Goal: Task Accomplishment & Management: Manage account settings

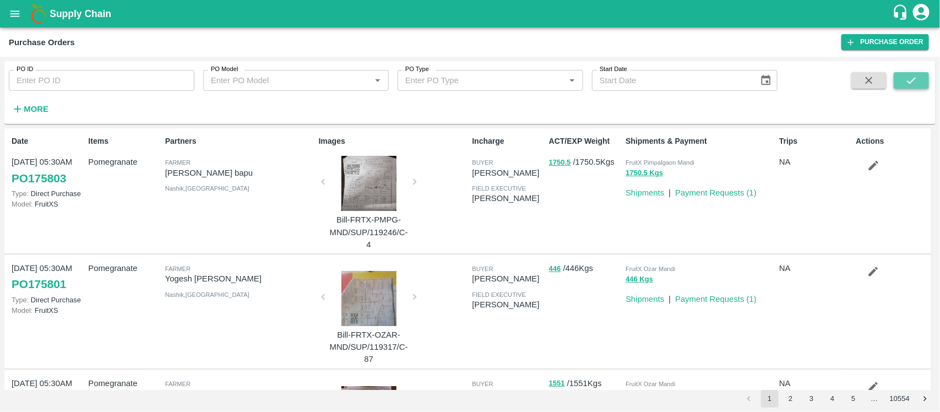
click at [909, 80] on icon "submit" at bounding box center [911, 80] width 12 height 12
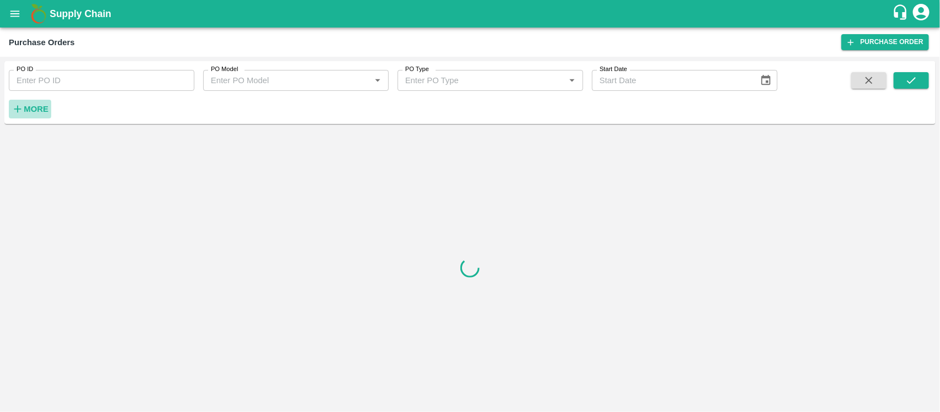
click at [42, 109] on strong "More" at bounding box center [36, 109] width 25 height 9
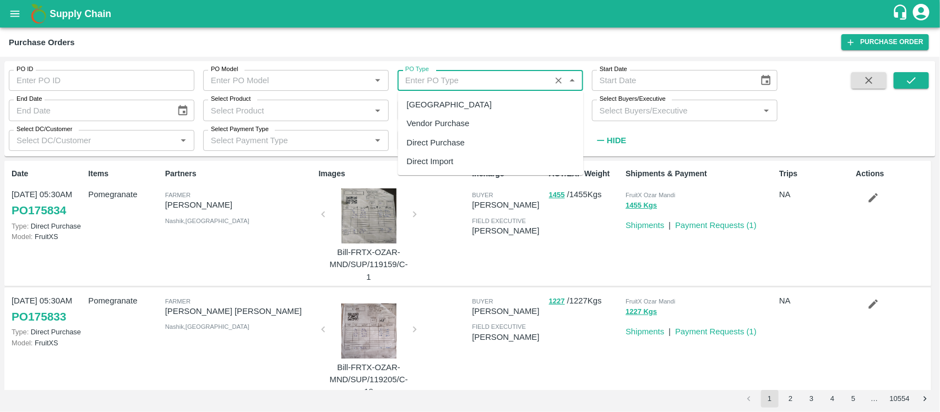
click at [410, 77] on input "PO Type" at bounding box center [474, 80] width 146 height 14
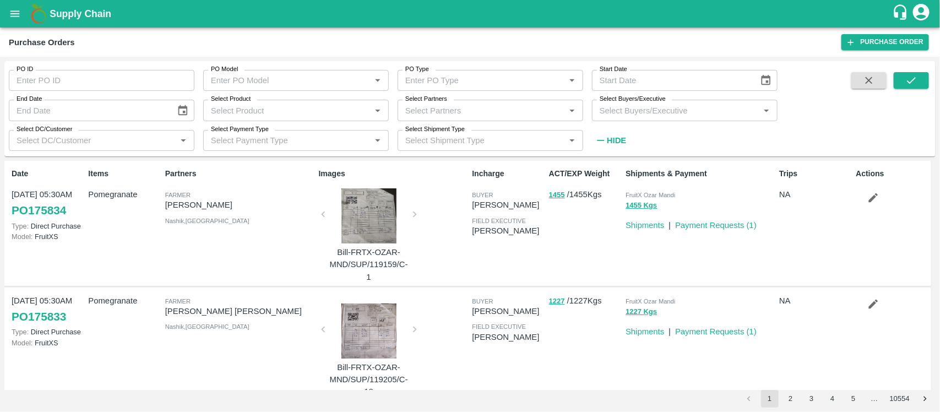
click at [450, 31] on div "Purchase Orders Purchase Order" at bounding box center [470, 42] width 940 height 29
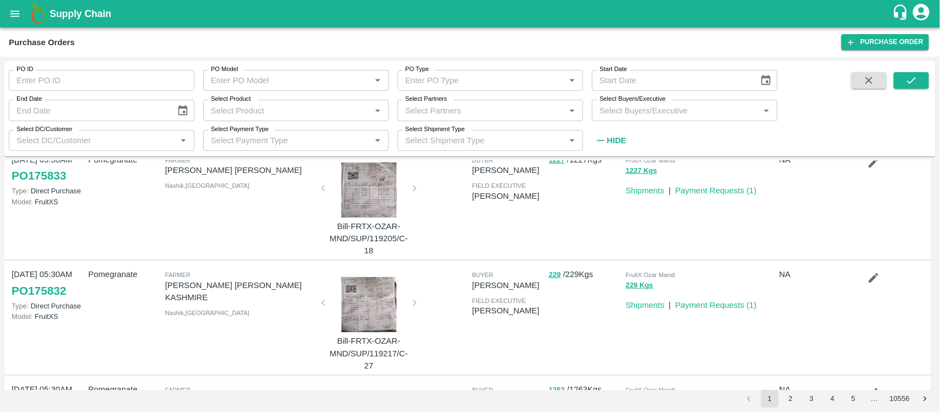
scroll to position [141, 0]
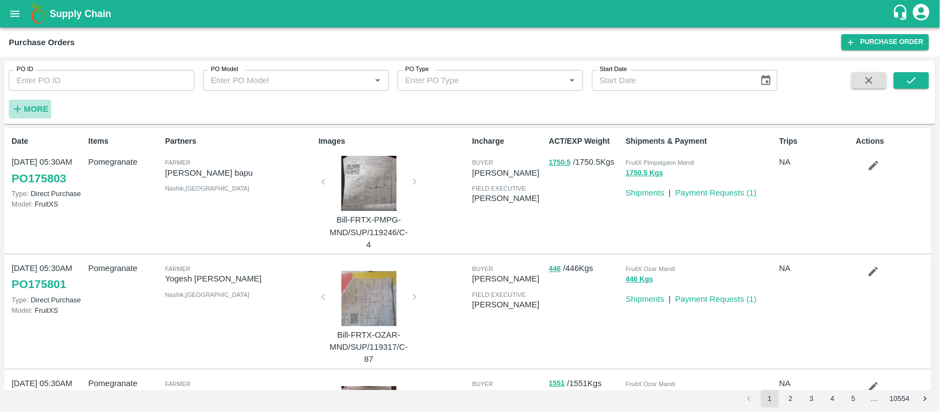
click at [37, 109] on strong "More" at bounding box center [36, 109] width 25 height 9
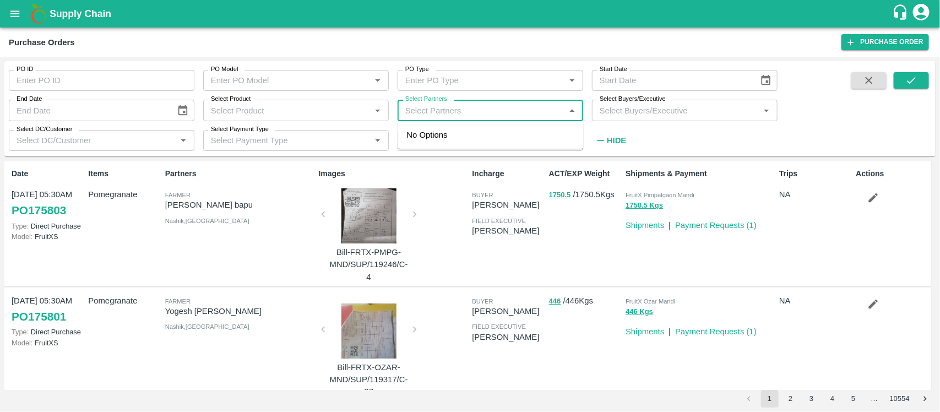
click at [401, 107] on input "Select Partners" at bounding box center [481, 110] width 161 height 14
paste input "9011119264"
type input "9011119264"
click at [419, 141] on input "checkbox" at bounding box center [422, 141] width 22 height 22
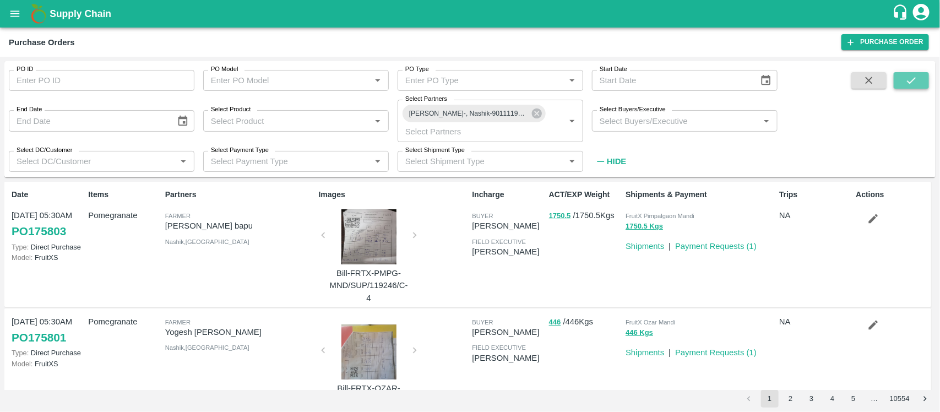
click at [898, 84] on button "submit" at bounding box center [910, 80] width 35 height 17
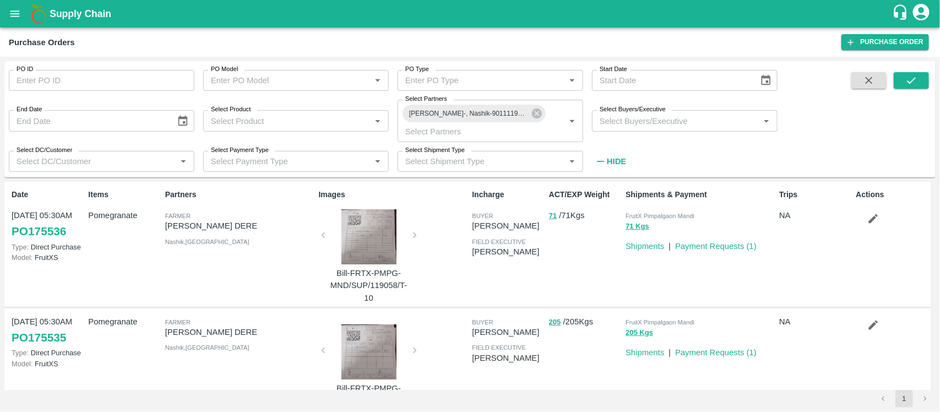
click at [118, 157] on input "Select DC/Customer" at bounding box center [92, 161] width 161 height 14
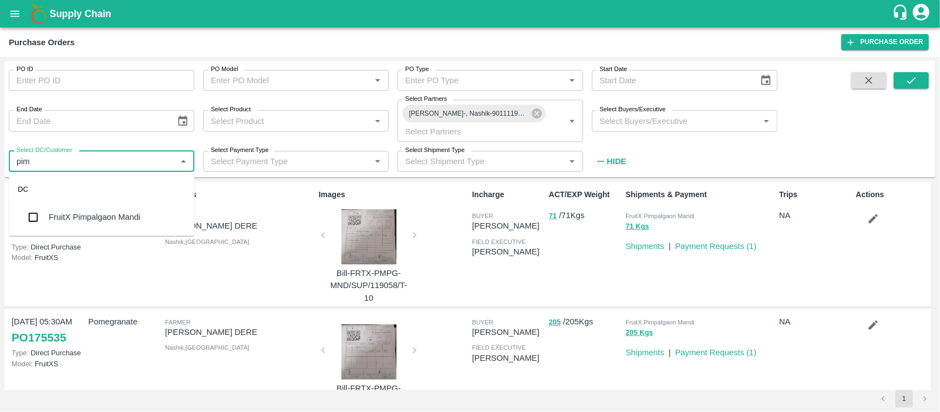
type input "pimp"
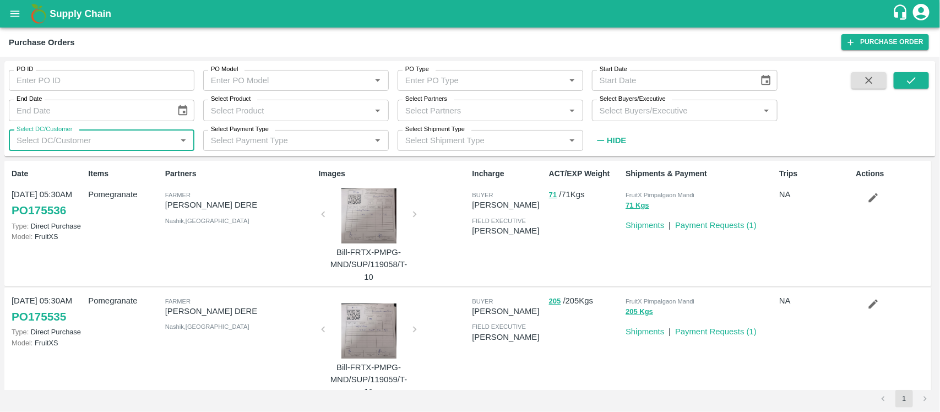
click at [89, 142] on input "Select DC/Customer" at bounding box center [92, 140] width 161 height 14
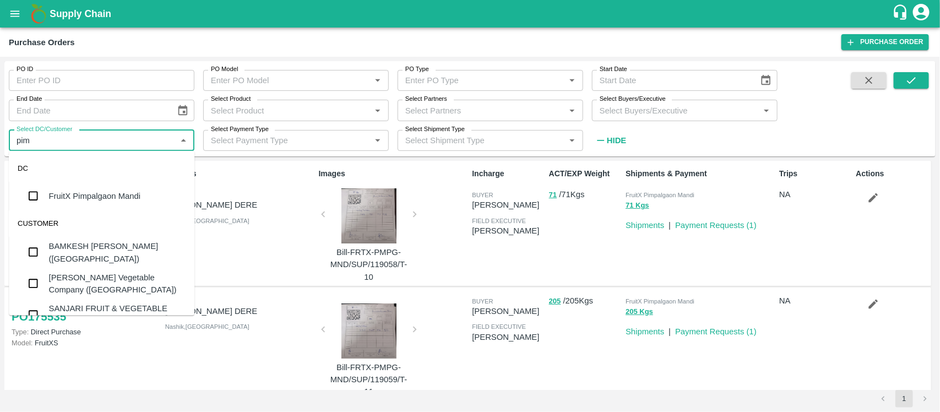
type input "pimp"
click at [80, 190] on div "FruitX Pimpalgaon Mandi" at bounding box center [95, 196] width 92 height 12
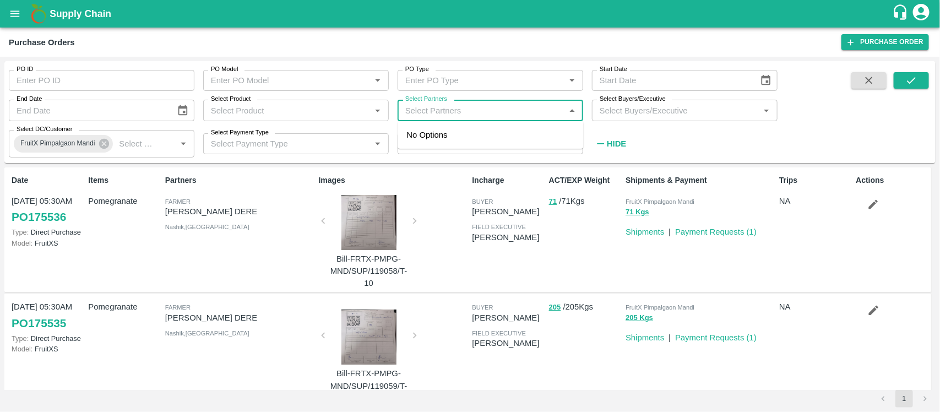
click at [477, 108] on input "Select Partners" at bounding box center [481, 110] width 161 height 14
paste input "9011119264"
type input "9011119264"
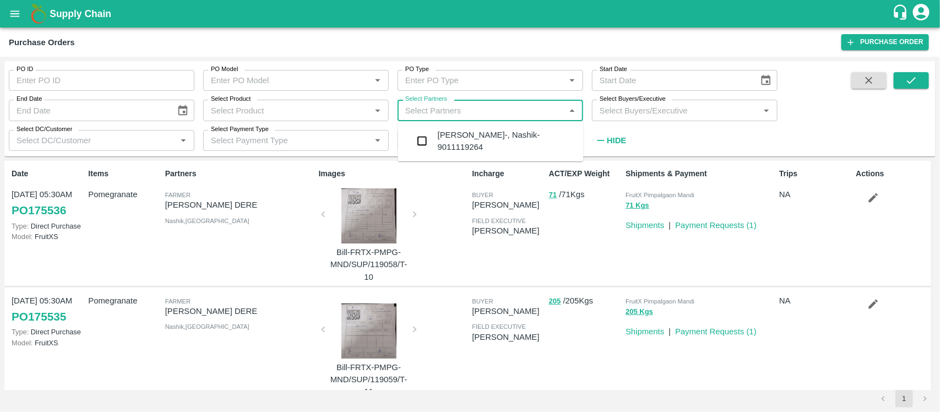
click at [444, 133] on div "RAVINDRA RAMRAO DERE-, Nashik-9011119264" at bounding box center [506, 141] width 137 height 25
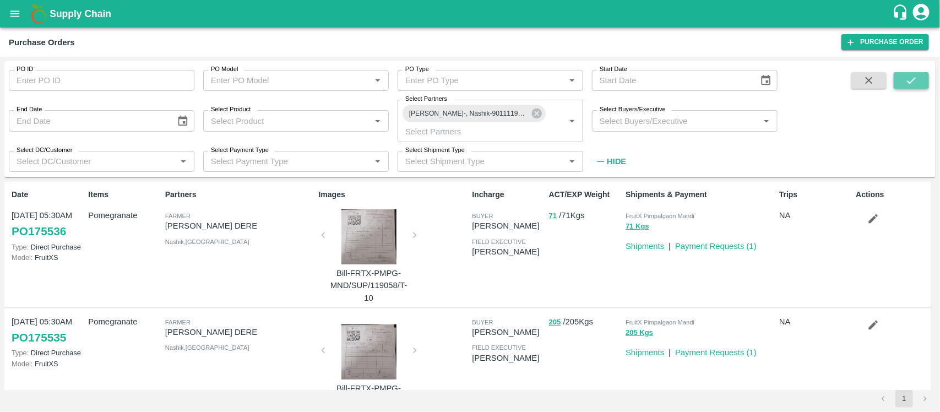
click at [909, 83] on icon "submit" at bounding box center [911, 80] width 9 height 7
click at [732, 242] on link "Payment Requests ( 1 )" at bounding box center [715, 246] width 81 height 9
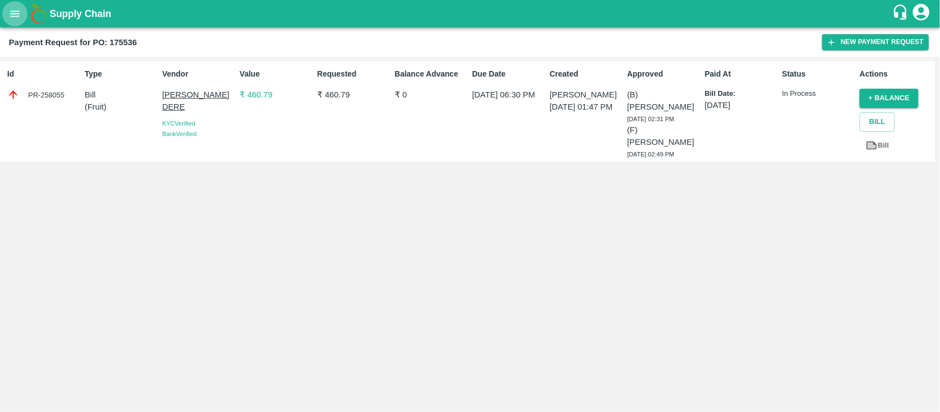
click at [14, 12] on icon "open drawer" at bounding box center [15, 14] width 12 height 12
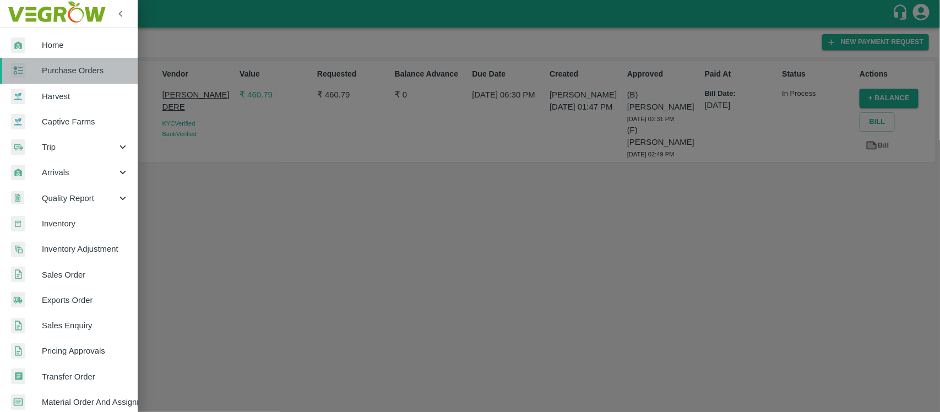
click at [113, 66] on span "Purchase Orders" at bounding box center [85, 70] width 87 height 12
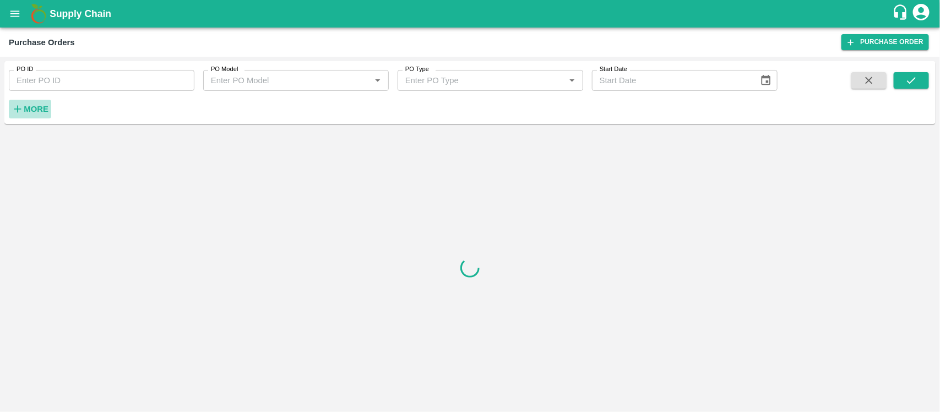
click at [39, 109] on strong "More" at bounding box center [36, 109] width 25 height 9
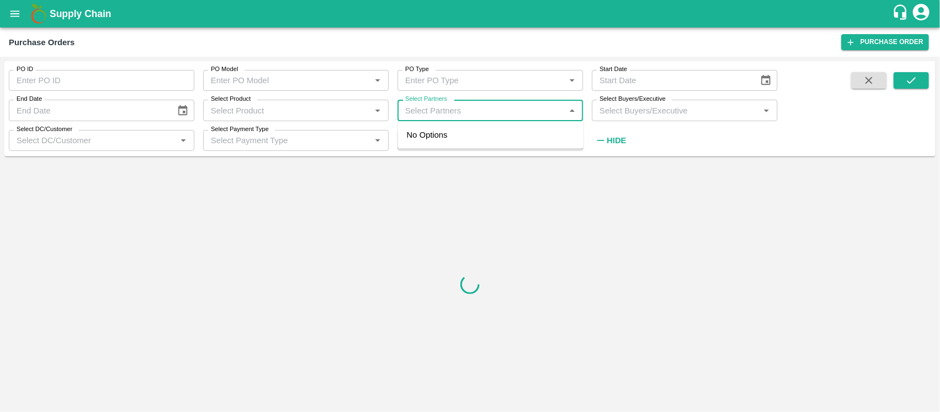
click at [415, 117] on input "Select Partners" at bounding box center [481, 110] width 161 height 14
paste input "9011119264"
type input "9011119264"
click at [416, 135] on input "checkbox" at bounding box center [422, 141] width 22 height 22
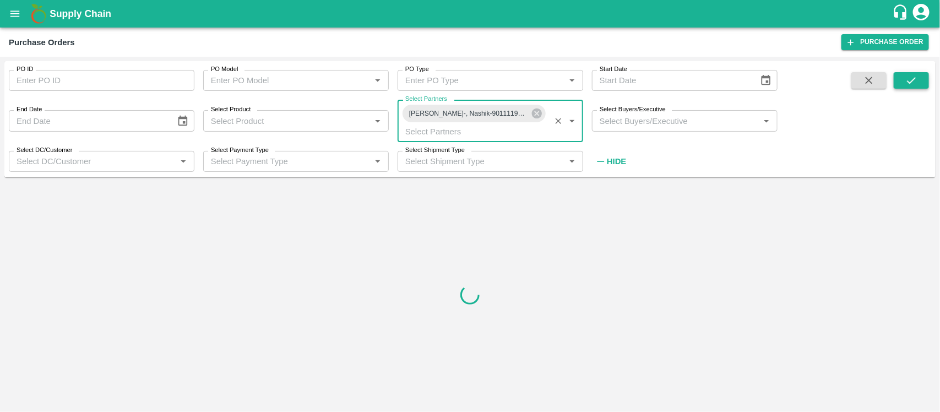
click at [915, 80] on icon "submit" at bounding box center [911, 80] width 12 height 12
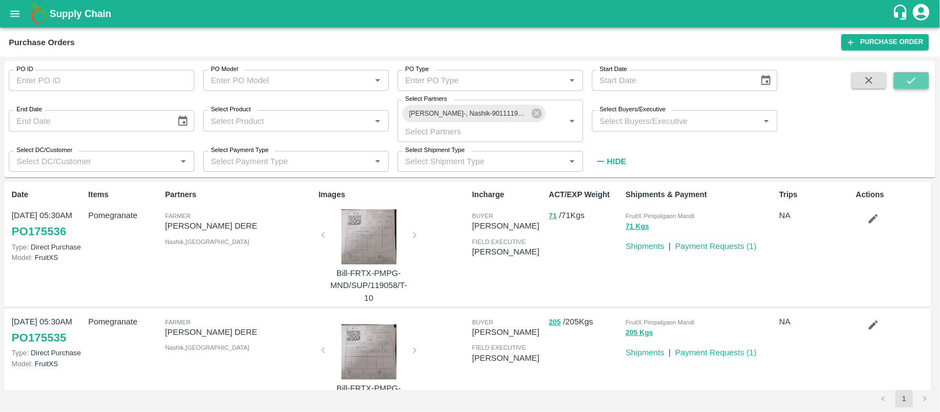
click at [915, 80] on icon "submit" at bounding box center [911, 80] width 12 height 12
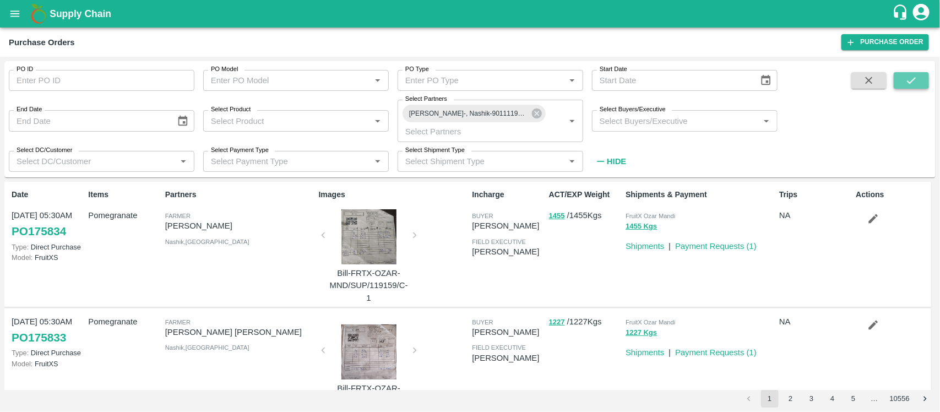
click at [909, 89] on button "submit" at bounding box center [910, 80] width 35 height 17
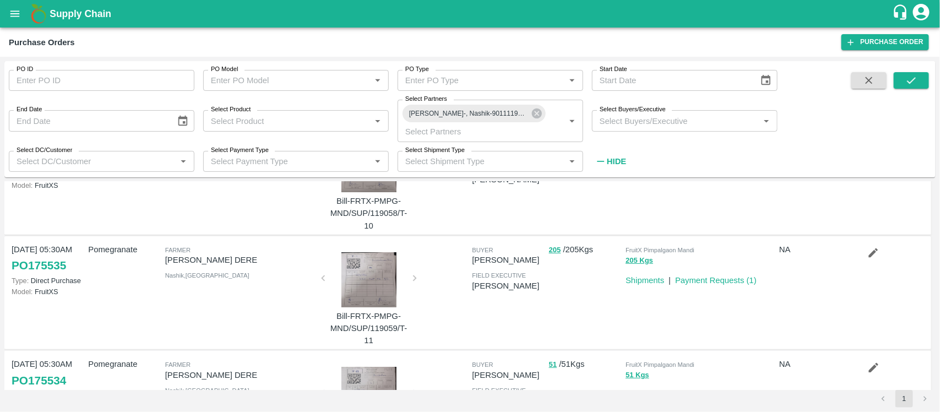
scroll to position [73, 0]
click at [746, 279] on link "Payment Requests ( 1 )" at bounding box center [715, 279] width 81 height 9
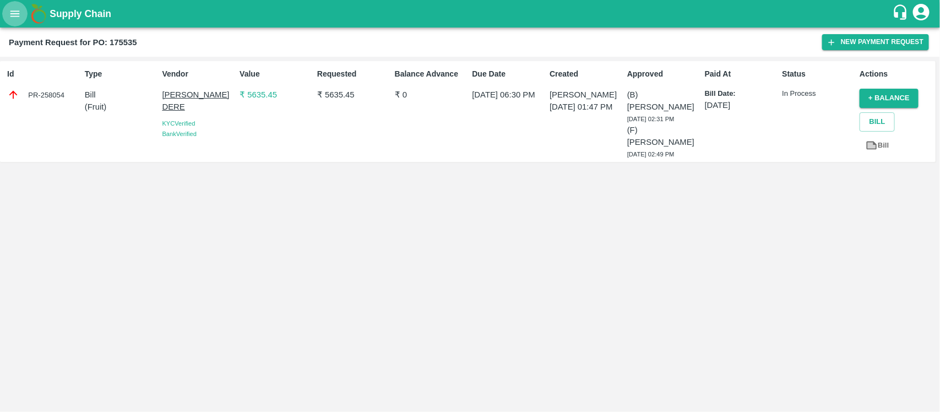
click at [23, 22] on button "open drawer" at bounding box center [14, 13] width 25 height 25
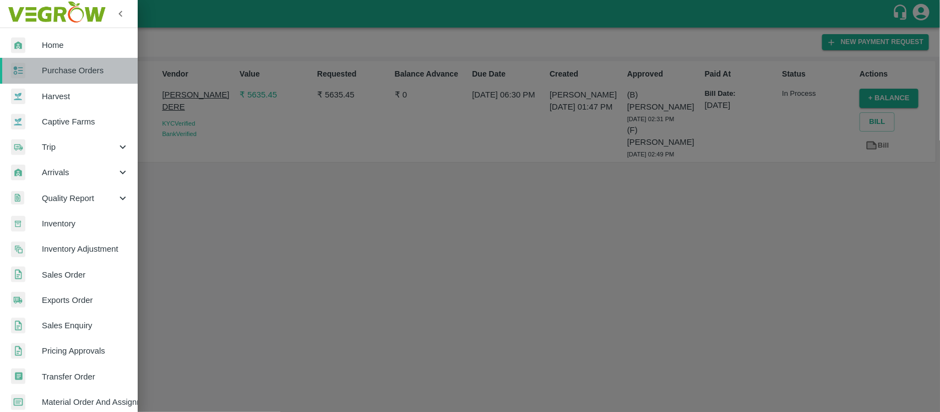
click at [86, 72] on span "Purchase Orders" at bounding box center [85, 70] width 87 height 12
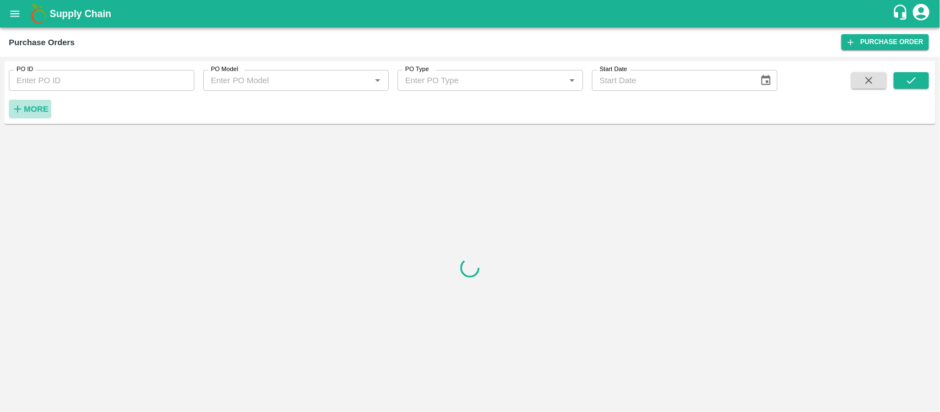
click at [36, 106] on strong "More" at bounding box center [36, 109] width 25 height 9
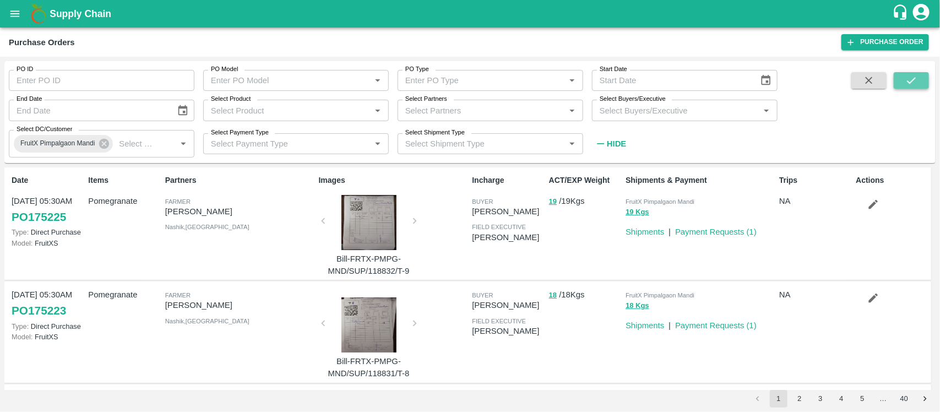
click at [917, 85] on icon "submit" at bounding box center [911, 80] width 12 height 12
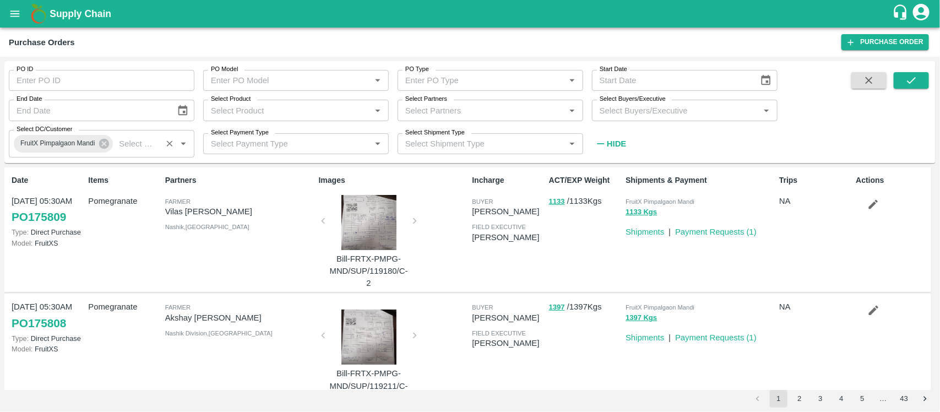
click at [102, 150] on div "FruitX Pimpalgaon Mandi" at bounding box center [63, 144] width 99 height 18
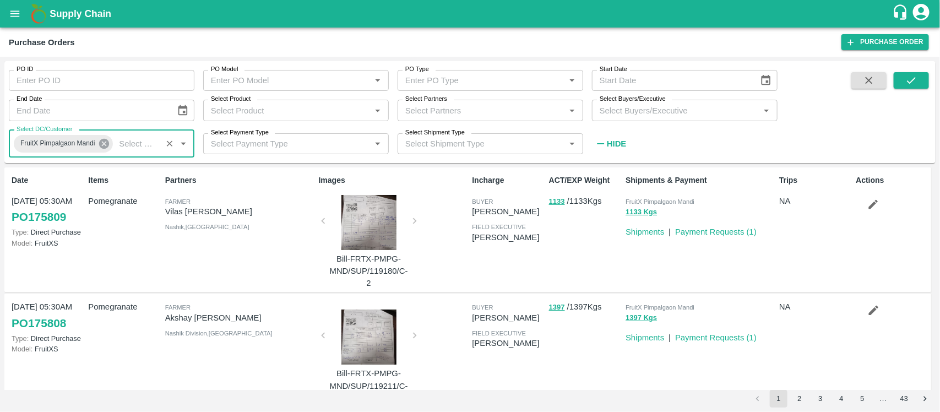
click at [102, 145] on icon at bounding box center [104, 144] width 12 height 12
